Goal: Transaction & Acquisition: Purchase product/service

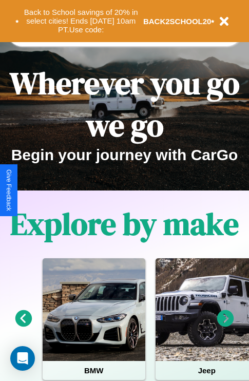
scroll to position [158, 0]
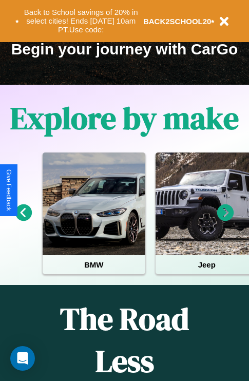
click at [225, 220] on icon at bounding box center [225, 212] width 17 height 17
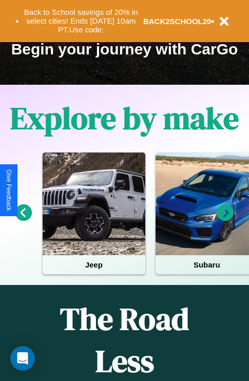
click at [225, 220] on icon at bounding box center [225, 212] width 17 height 17
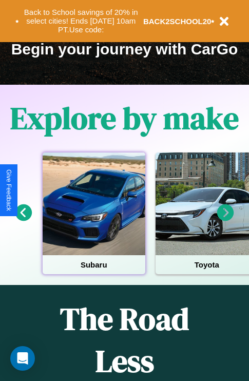
click at [93, 220] on div at bounding box center [94, 204] width 103 height 103
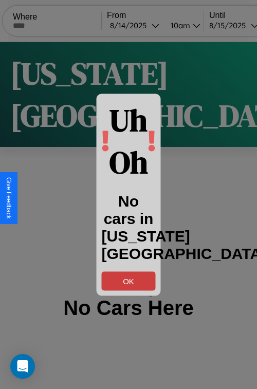
click at [128, 280] on button "OK" at bounding box center [129, 280] width 54 height 19
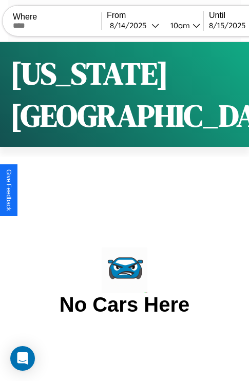
click at [64, 25] on input "text" at bounding box center [57, 26] width 88 height 8
type input "******"
click at [148, 25] on div "[DATE]" at bounding box center [131, 26] width 42 height 10
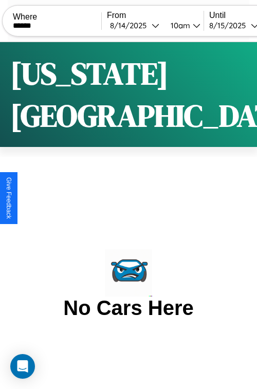
select select "*"
select select "****"
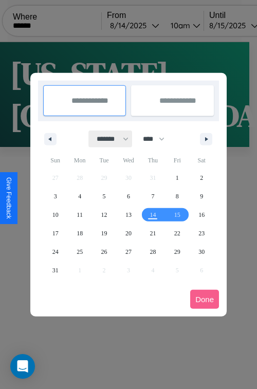
click at [108, 139] on select "******* ******** ***** ***** *** **** **** ****** ********* ******* ******** **…" at bounding box center [111, 138] width 44 height 17
select select "**"
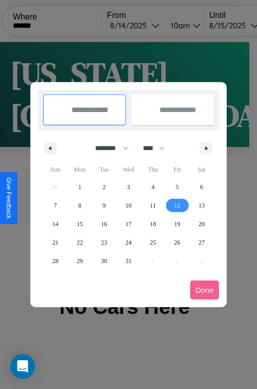
click at [177, 205] on span "12" at bounding box center [177, 205] width 6 height 18
type input "**********"
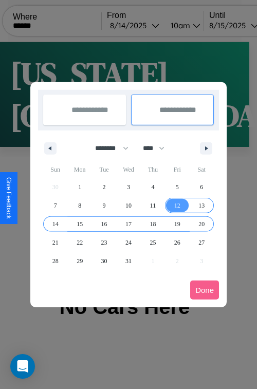
click at [201, 223] on span "20" at bounding box center [201, 224] width 6 height 18
type input "**********"
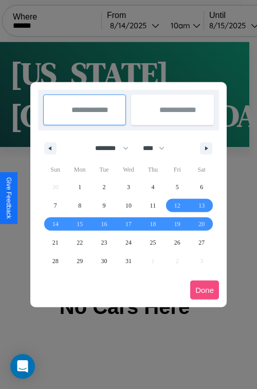
click at [204, 290] on button "Done" at bounding box center [204, 289] width 29 height 19
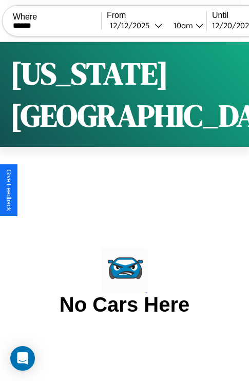
click at [196, 25] on div "10am" at bounding box center [181, 26] width 27 height 10
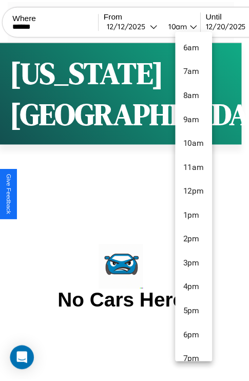
scroll to position [34, 0]
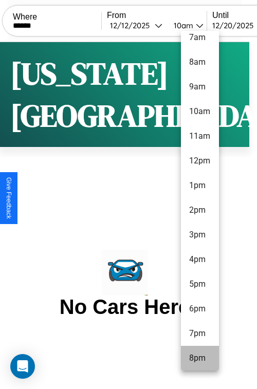
click at [199, 358] on li "8pm" at bounding box center [200, 358] width 38 height 25
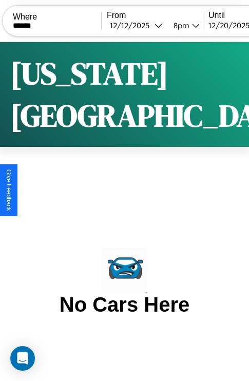
scroll to position [0, 64]
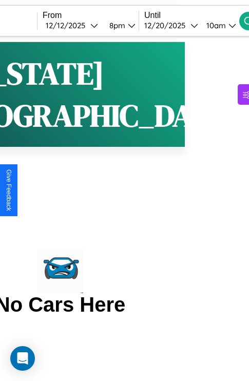
click at [229, 25] on div "10am" at bounding box center [214, 26] width 27 height 10
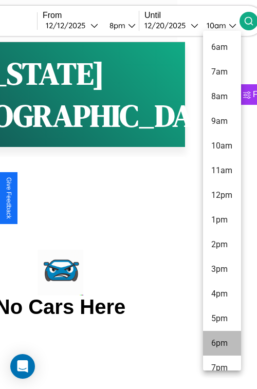
click at [221, 343] on li "6pm" at bounding box center [222, 343] width 38 height 25
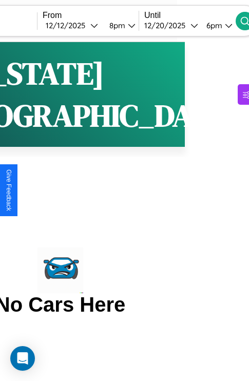
scroll to position [0, 96]
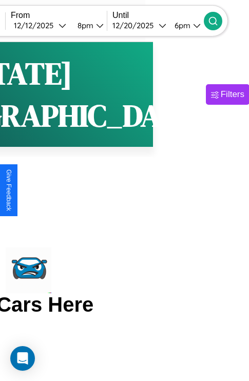
click at [218, 21] on icon at bounding box center [213, 21] width 10 height 10
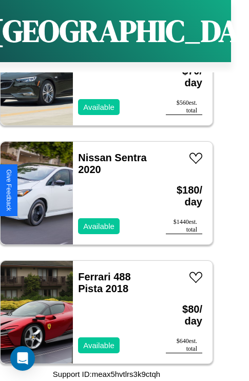
scroll to position [7426, 0]
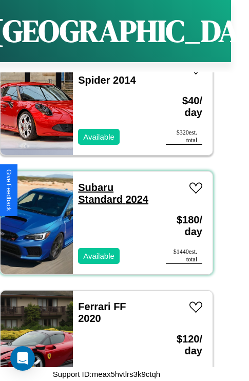
click at [92, 182] on link "Subaru Standard 2024" at bounding box center [113, 193] width 70 height 23
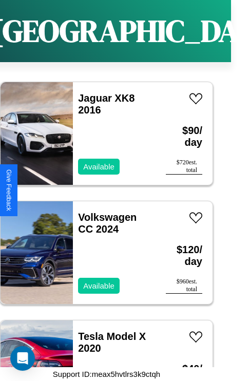
scroll to position [2421, 0]
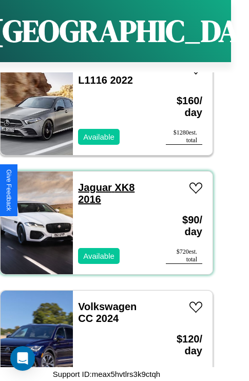
click at [92, 182] on link "Jaguar XK8 2016" at bounding box center [106, 193] width 56 height 23
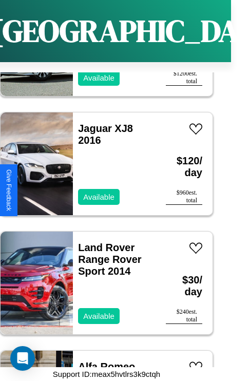
scroll to position [4328, 0]
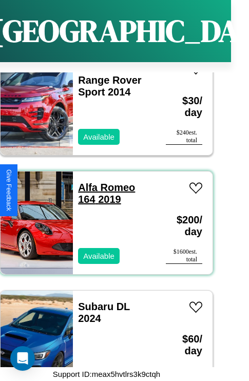
click at [103, 182] on link "Alfa Romeo 164 2019" at bounding box center [106, 193] width 57 height 23
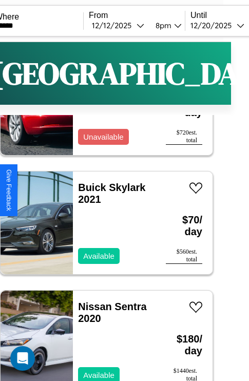
scroll to position [0, 0]
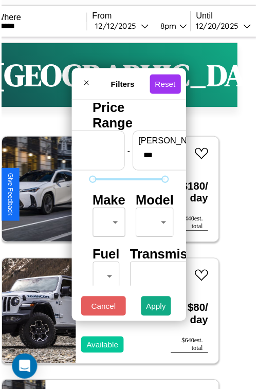
scroll to position [30, 0]
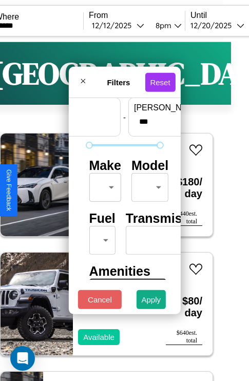
click at [103, 185] on body "CarGo Where ****** From [DATE] 8pm Until [DATE] 6pm Become a Host Login Sign Up…" at bounding box center [106, 212] width 249 height 424
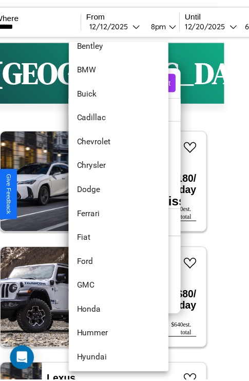
scroll to position [143, 0]
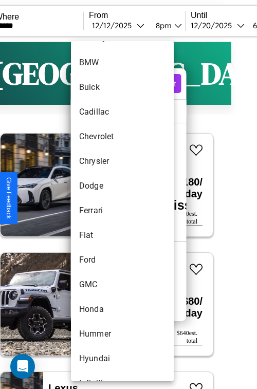
click at [103, 211] on li "Ferrari" at bounding box center [122, 210] width 103 height 25
type input "*******"
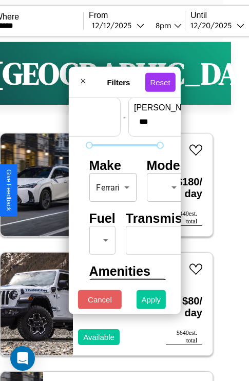
click at [152, 302] on button "Apply" at bounding box center [152, 299] width 30 height 19
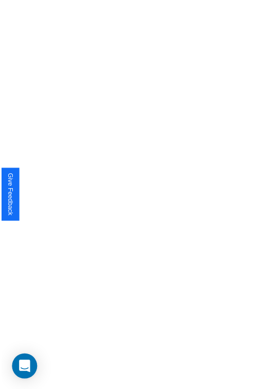
scroll to position [0, 0]
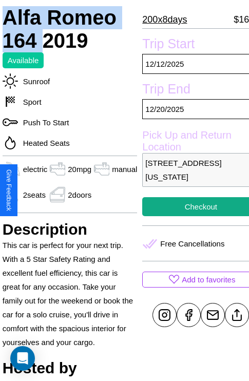
scroll to position [249, 41]
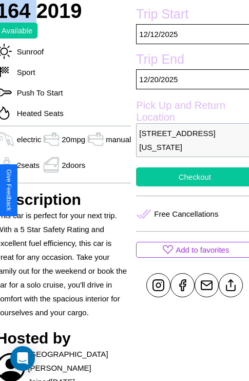
click at [191, 186] on button "Checkout" at bounding box center [194, 176] width 117 height 19
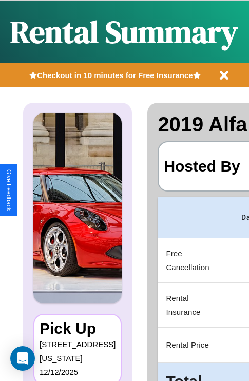
scroll to position [0, 210]
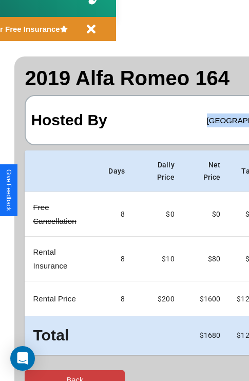
click at [50, 371] on button "Back" at bounding box center [75, 379] width 100 height 19
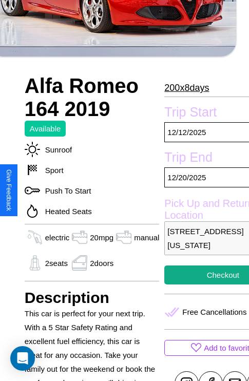
scroll to position [357, 31]
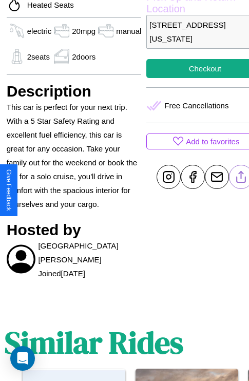
click at [241, 179] on line at bounding box center [241, 175] width 0 height 7
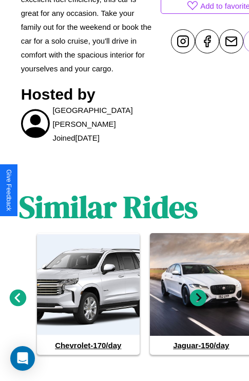
scroll to position [501, 15]
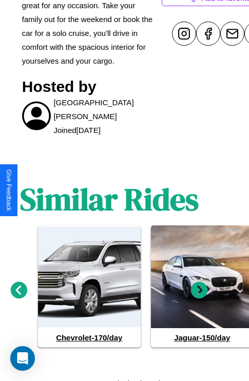
click at [199, 286] on icon at bounding box center [199, 289] width 17 height 17
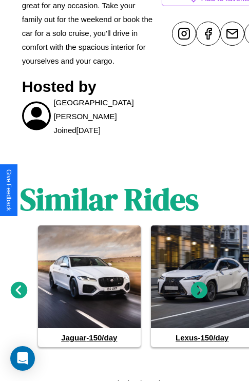
click at [18, 286] on icon at bounding box center [19, 289] width 17 height 17
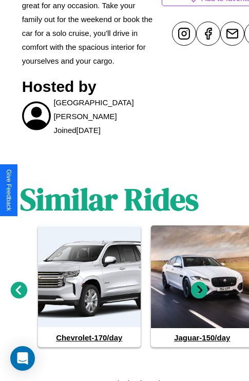
click at [199, 286] on icon at bounding box center [199, 289] width 17 height 17
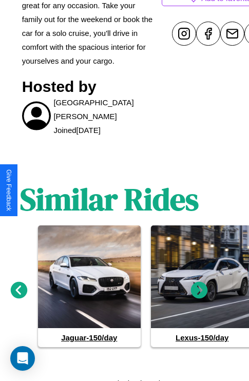
click at [18, 286] on icon at bounding box center [19, 289] width 17 height 17
